Goal: Information Seeking & Learning: Learn about a topic

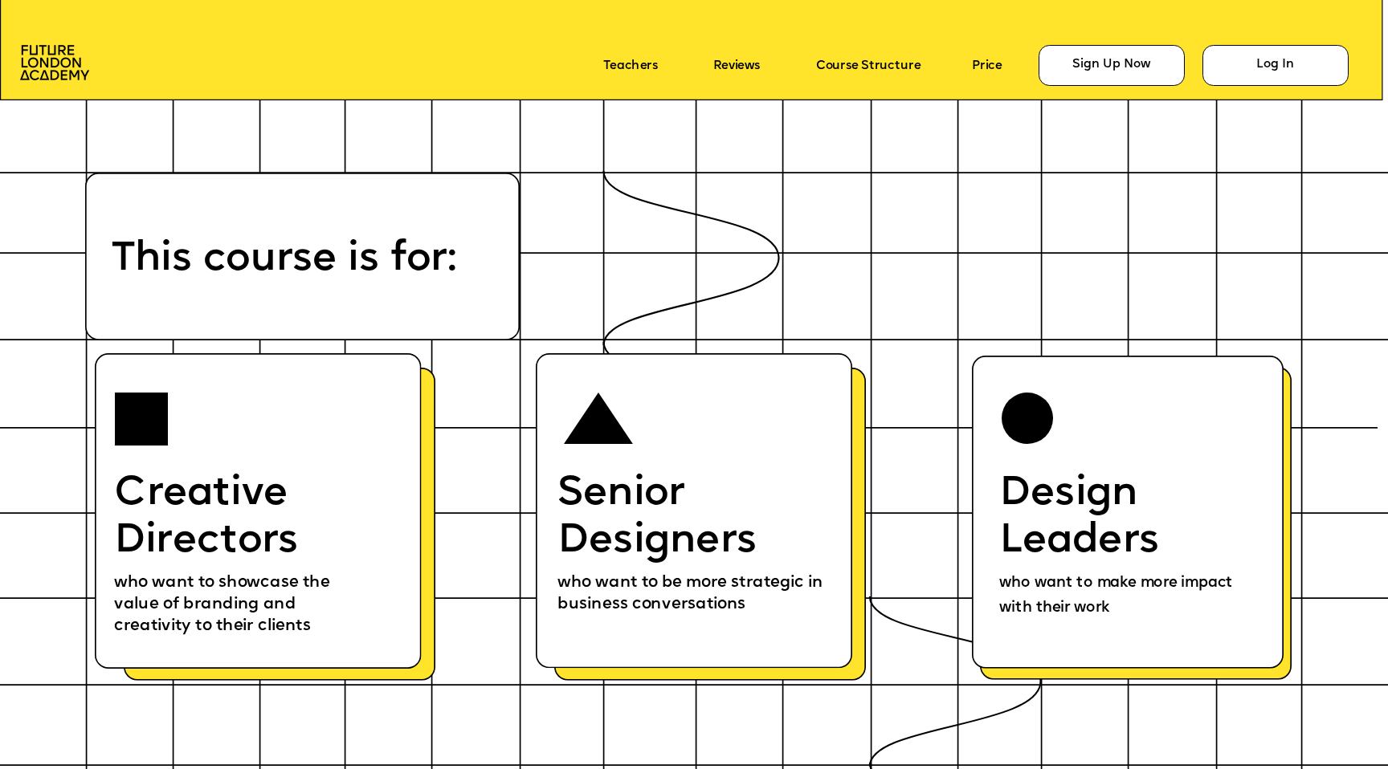
scroll to position [8483, 0]
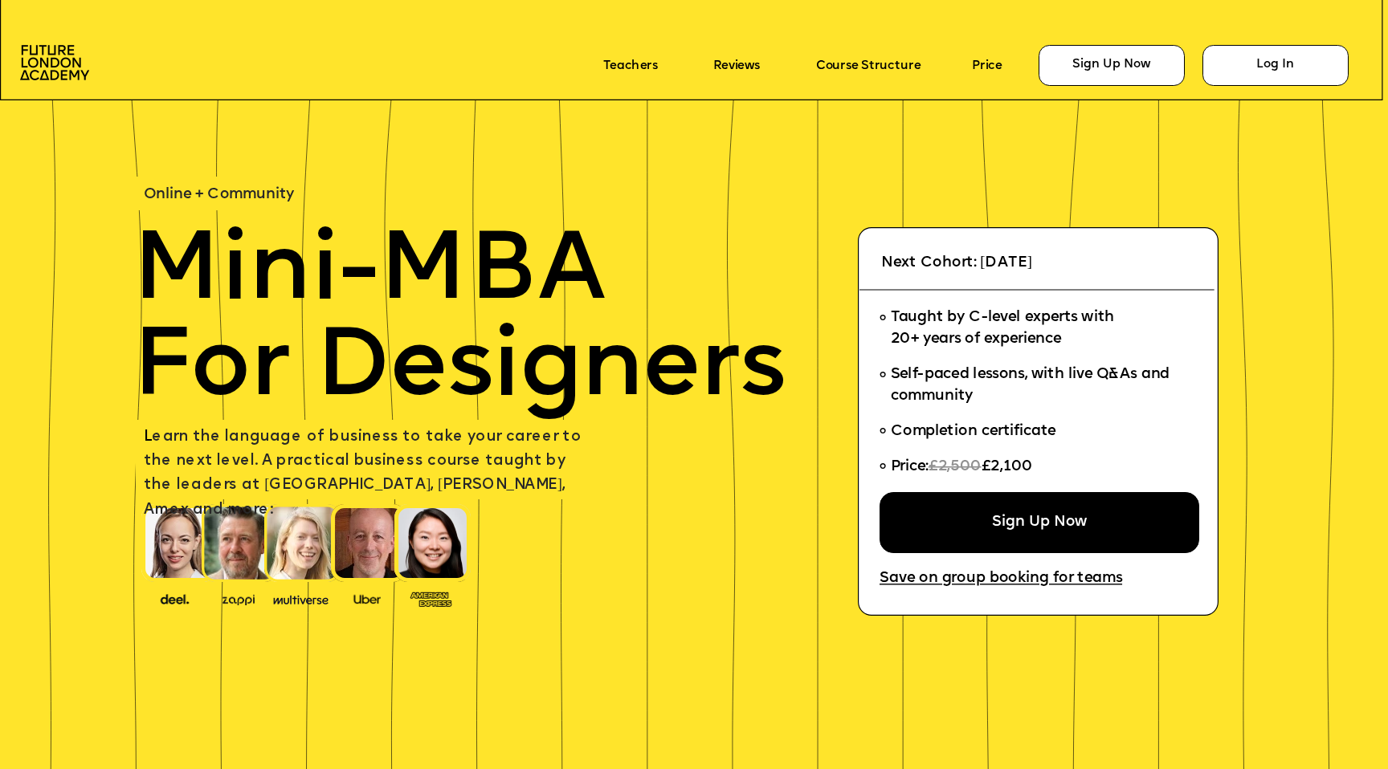
scroll to position [8483, 0]
